Goal: Find specific fact: Find specific fact

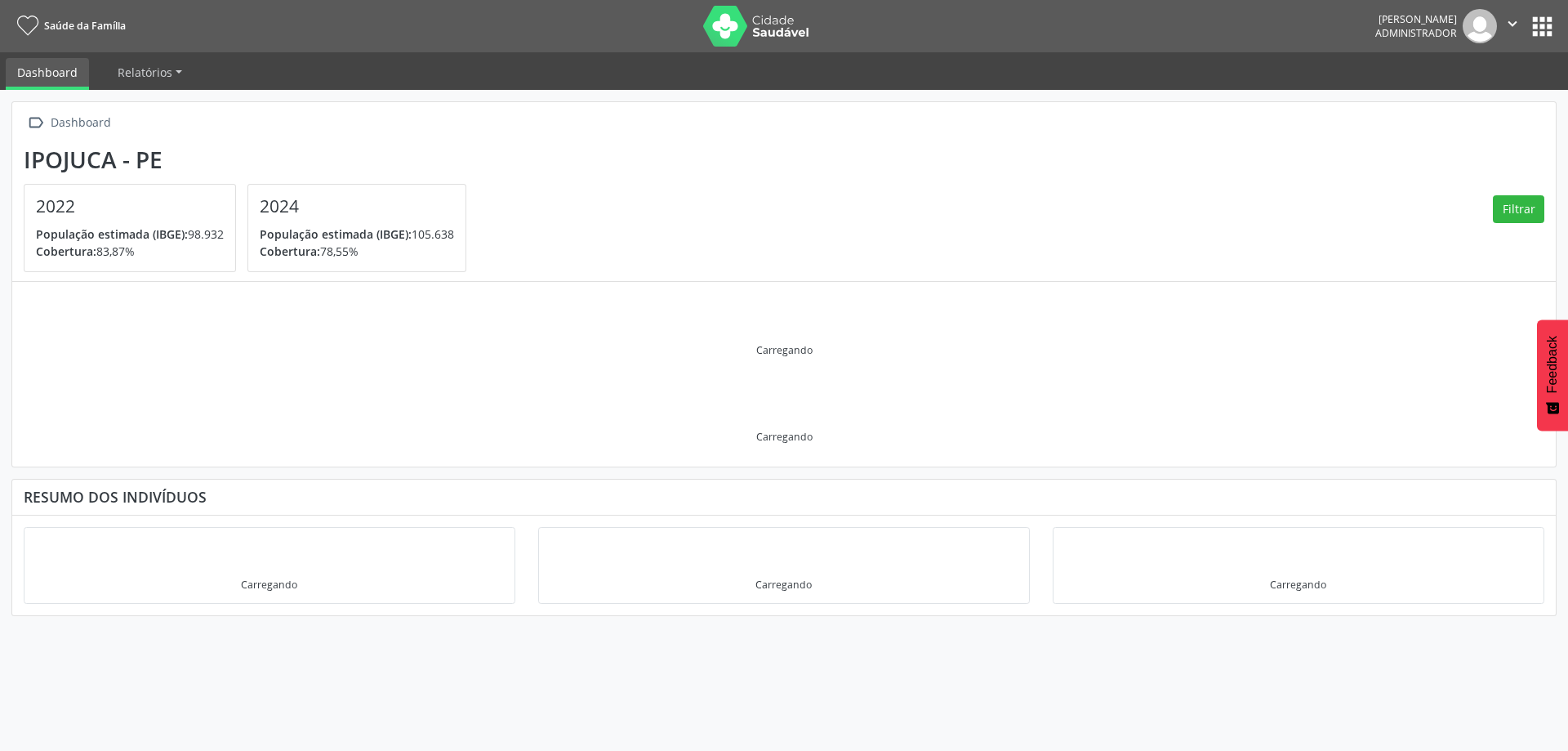
click at [1536, 18] on button "apps" at bounding box center [1542, 27] width 28 height 28
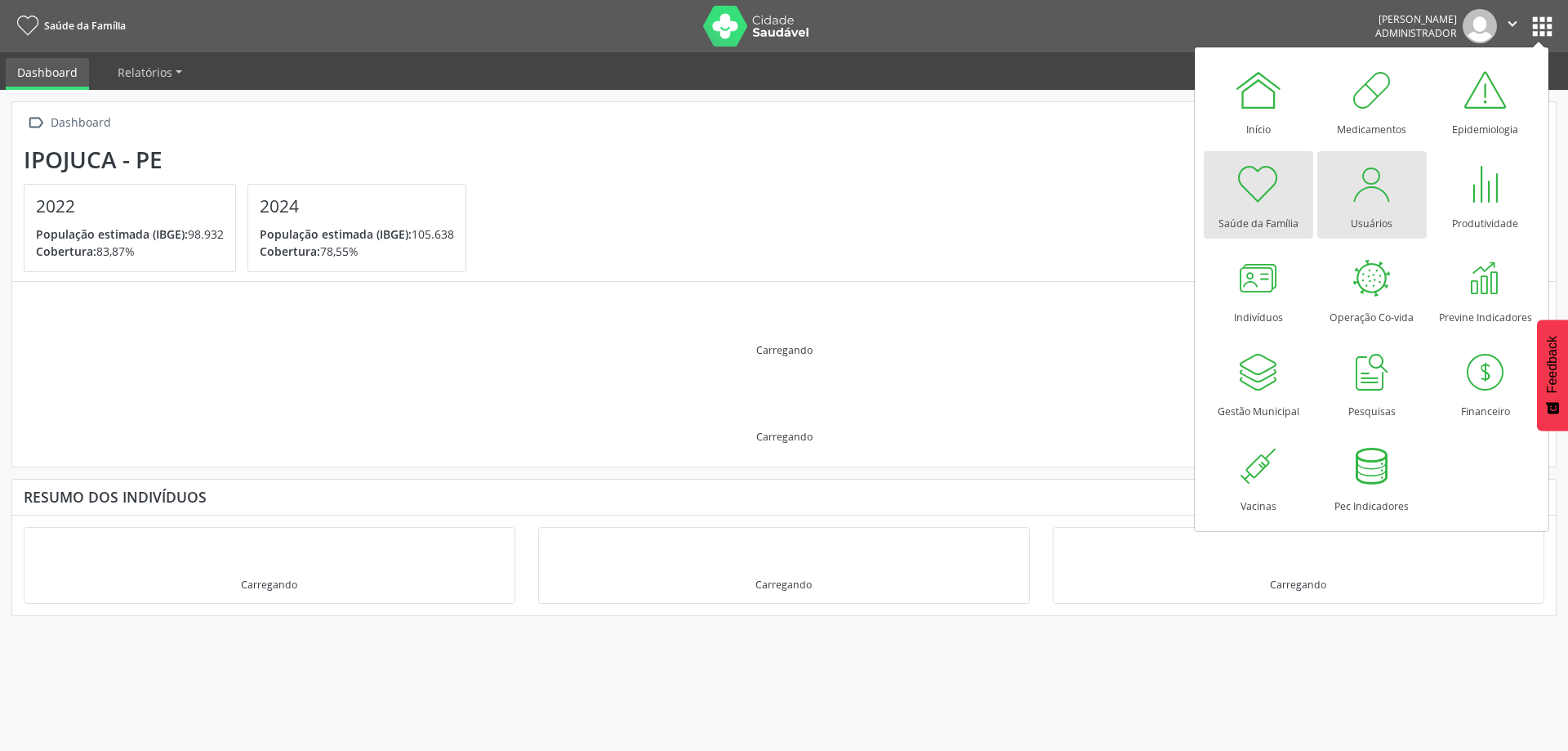
click at [1365, 222] on div "Usuários" at bounding box center [1372, 219] width 42 height 22
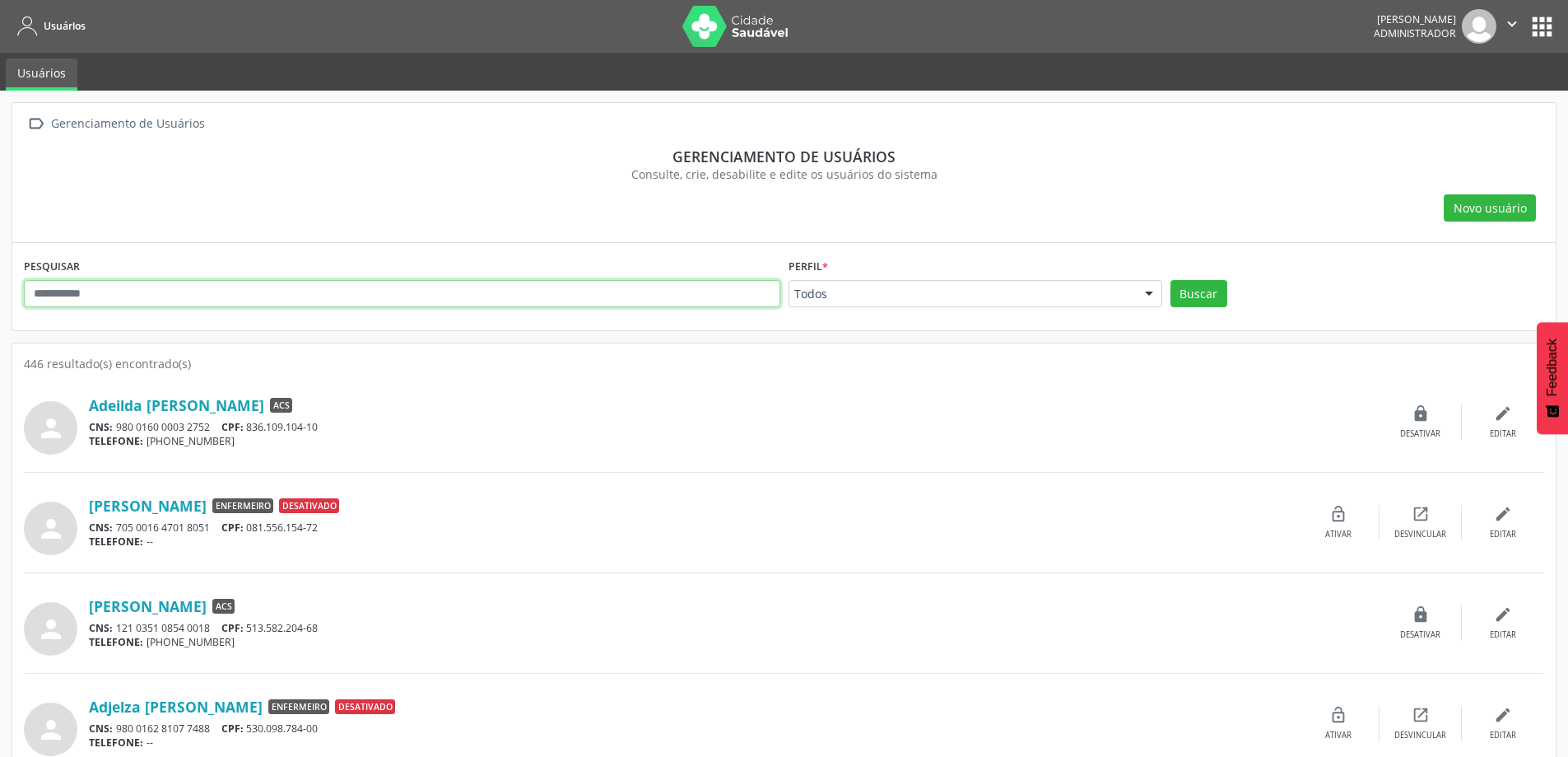
click at [201, 288] on input "text" at bounding box center [402, 293] width 757 height 28
type input "******"
click at [1170, 280] on button "Buscar" at bounding box center [1198, 293] width 56 height 28
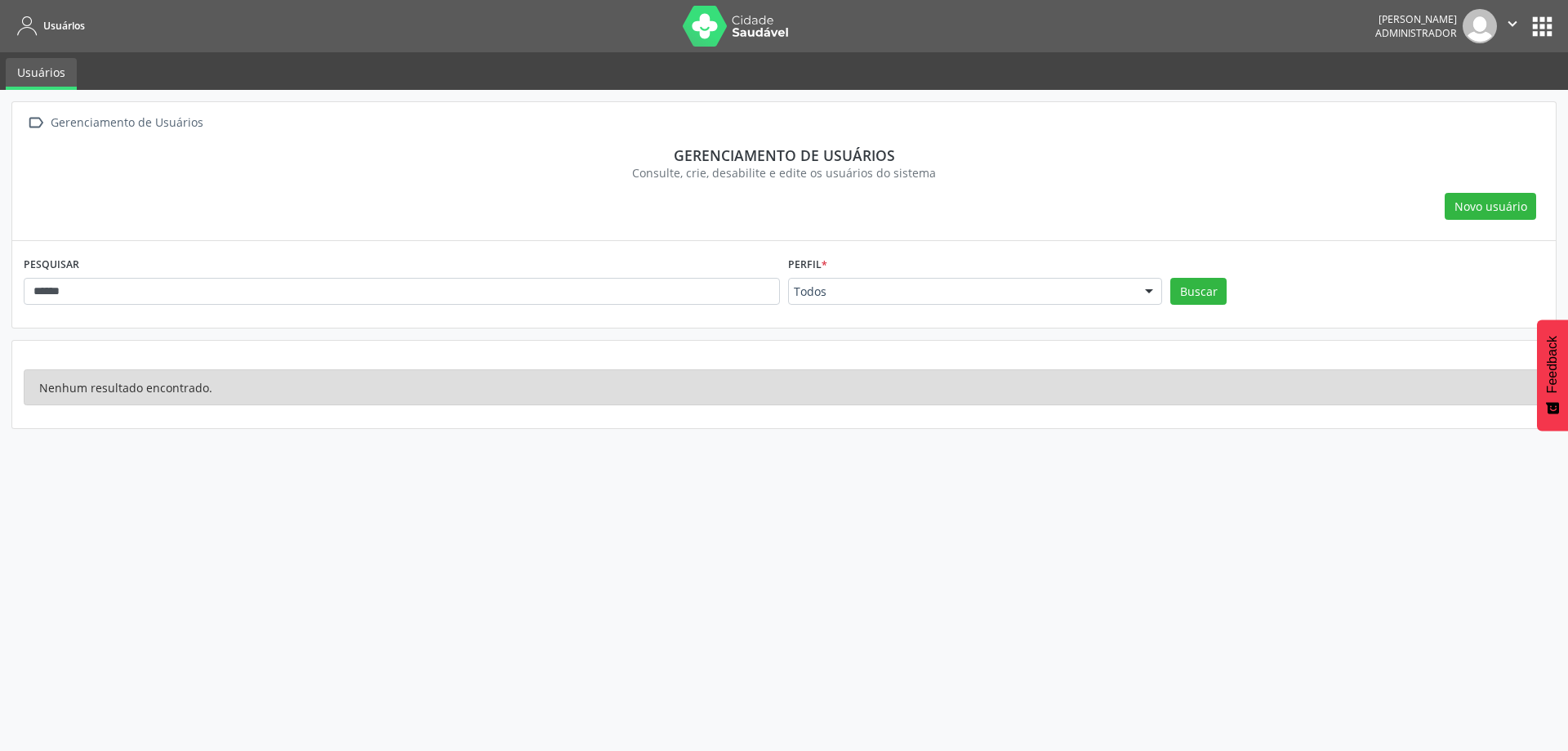
click at [1541, 24] on button "apps" at bounding box center [1542, 27] width 28 height 28
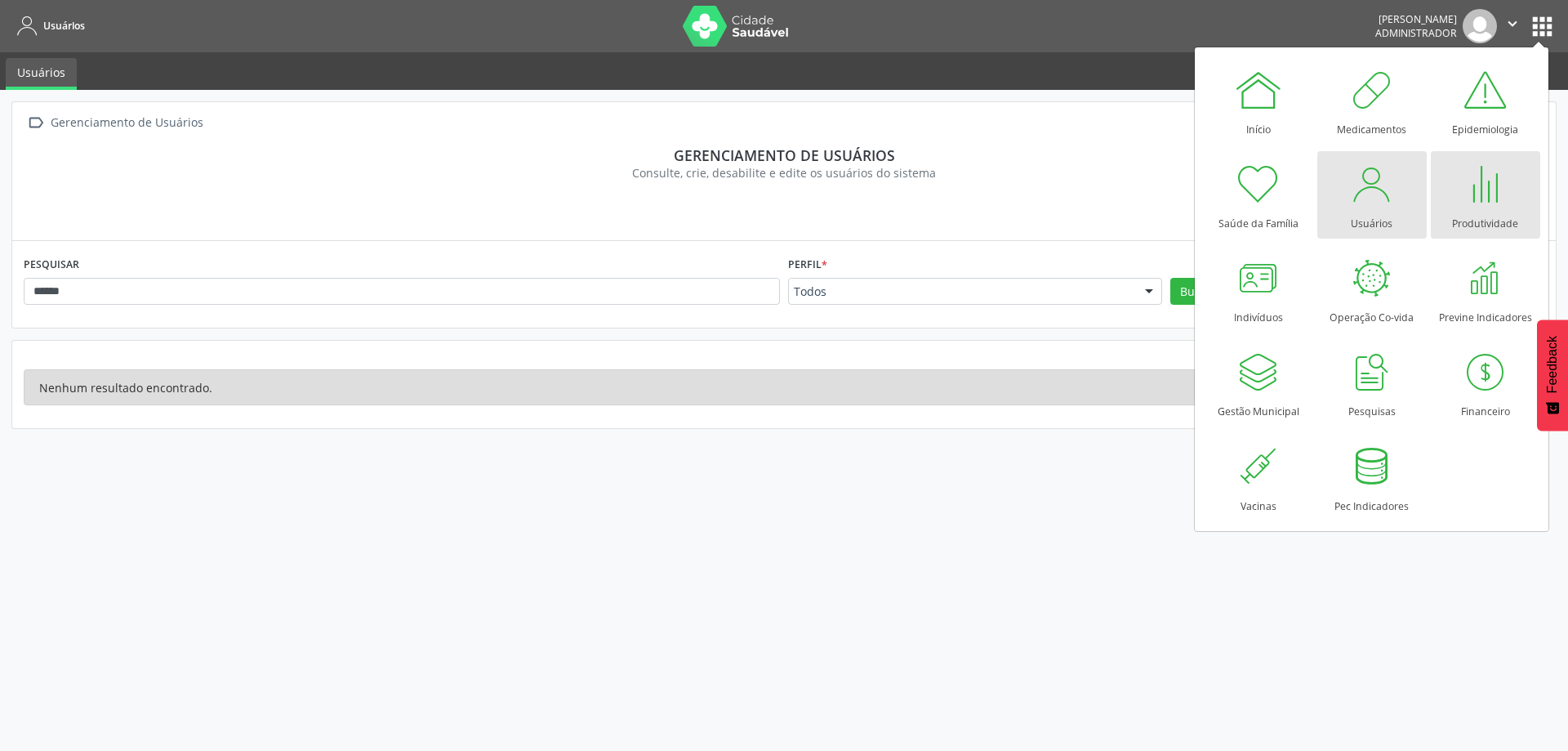
drag, startPoint x: 1500, startPoint y: 195, endPoint x: 1513, endPoint y: 191, distance: 13.6
click at [1501, 195] on div at bounding box center [1485, 184] width 49 height 49
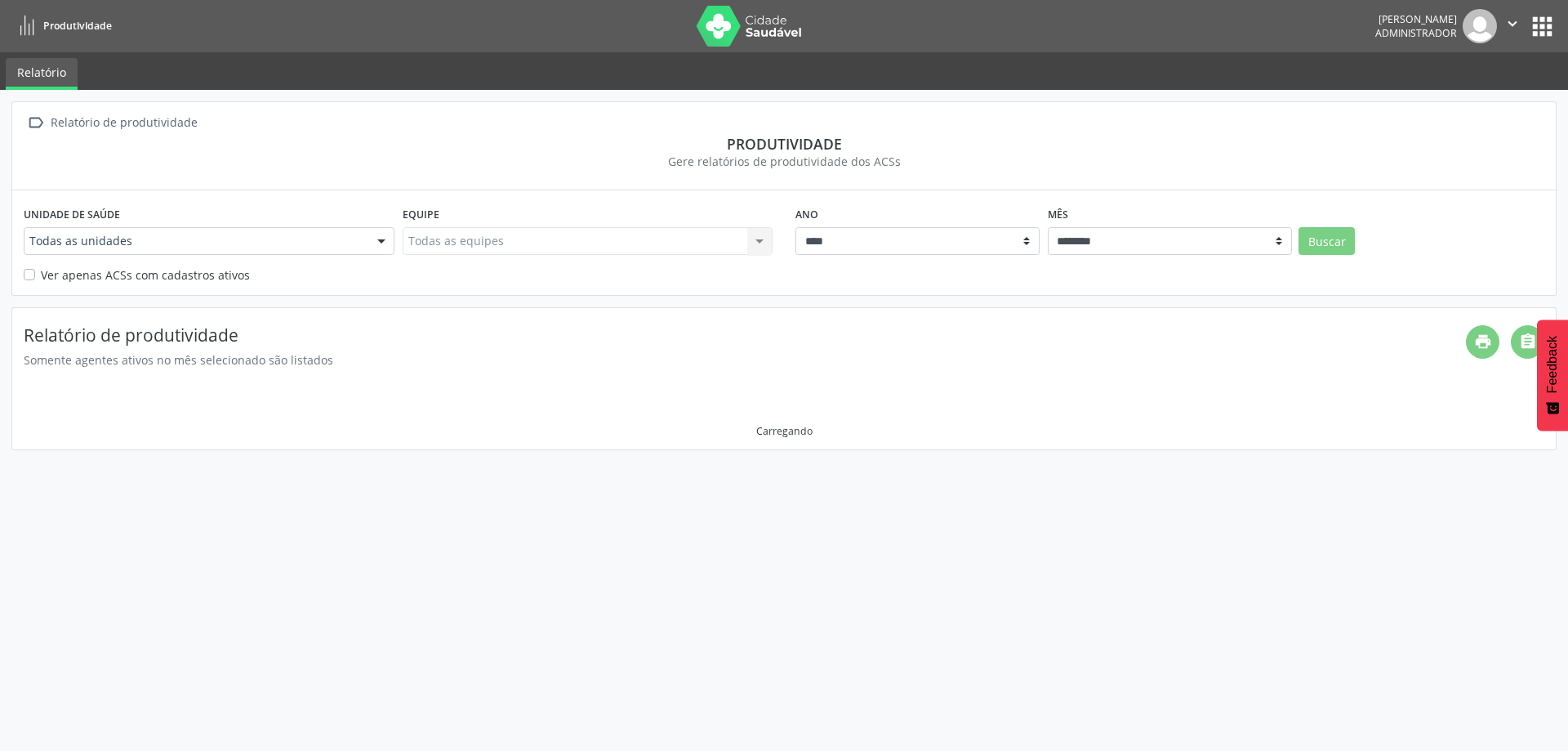
click at [382, 246] on div at bounding box center [381, 242] width 24 height 28
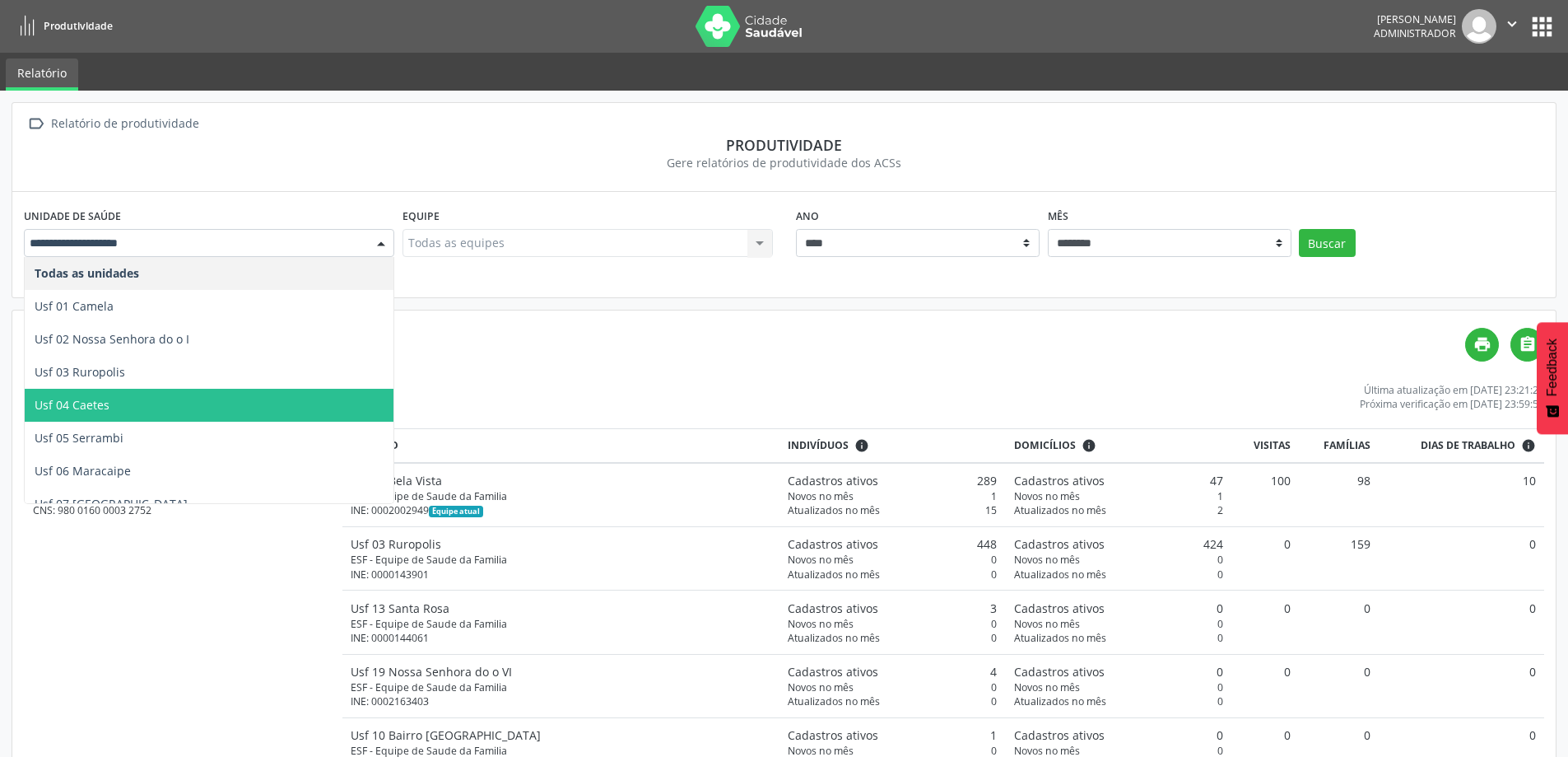
click at [137, 406] on span "Usf 04 Caetes" at bounding box center [209, 405] width 369 height 33
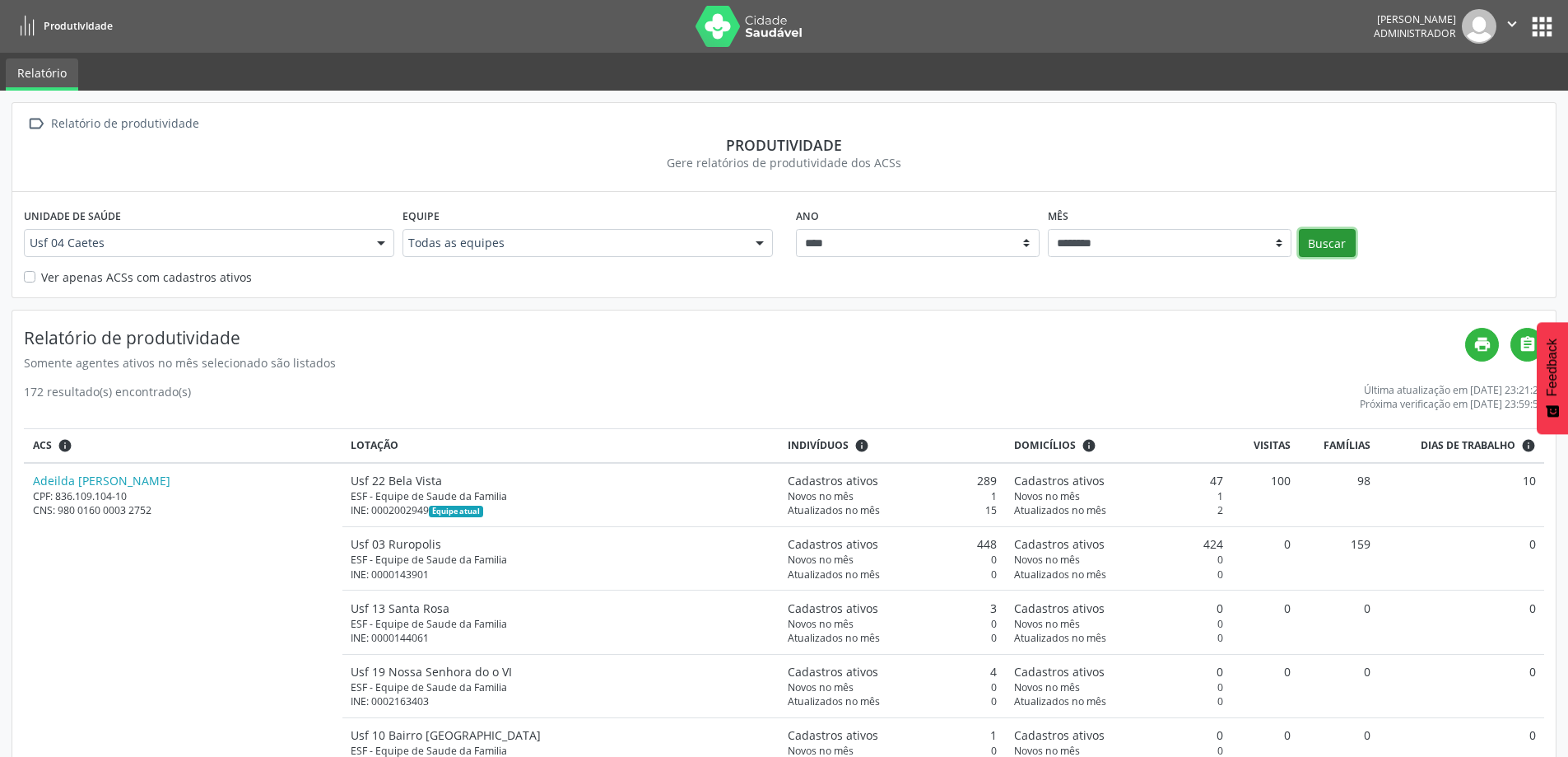
click at [1332, 242] on button "Buscar" at bounding box center [1327, 243] width 56 height 28
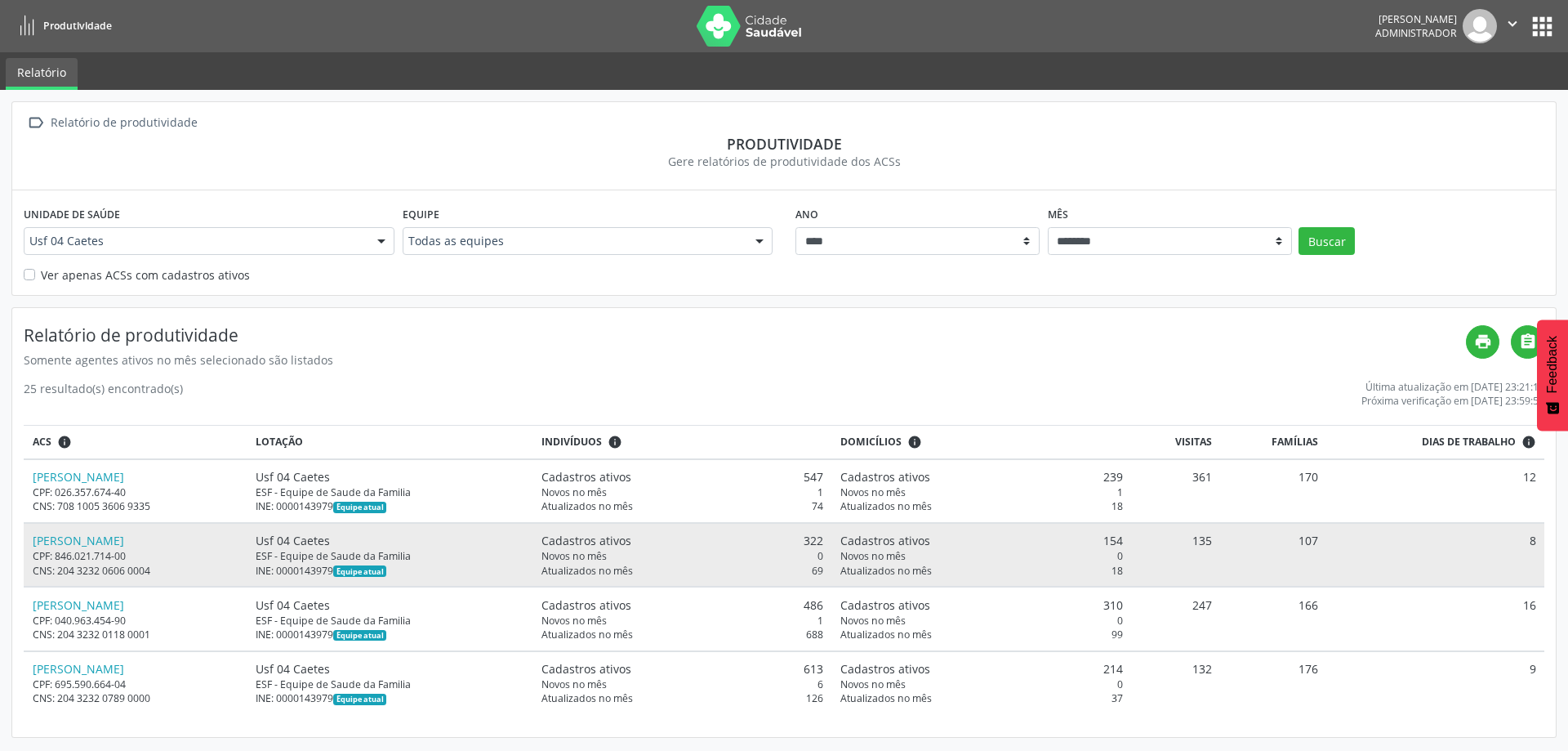
drag, startPoint x: 25, startPoint y: 536, endPoint x: 137, endPoint y: 552, distance: 113.1
click at [137, 552] on td "Jose Ademir dos Santos CPF: 846.021.714-00 CNS: 204 3232 0606 0004" at bounding box center [135, 554] width 224 height 64
copy div "Jose Ademir dos Santos CPF: 846.021.714-00"
